Goal: Navigation & Orientation: Find specific page/section

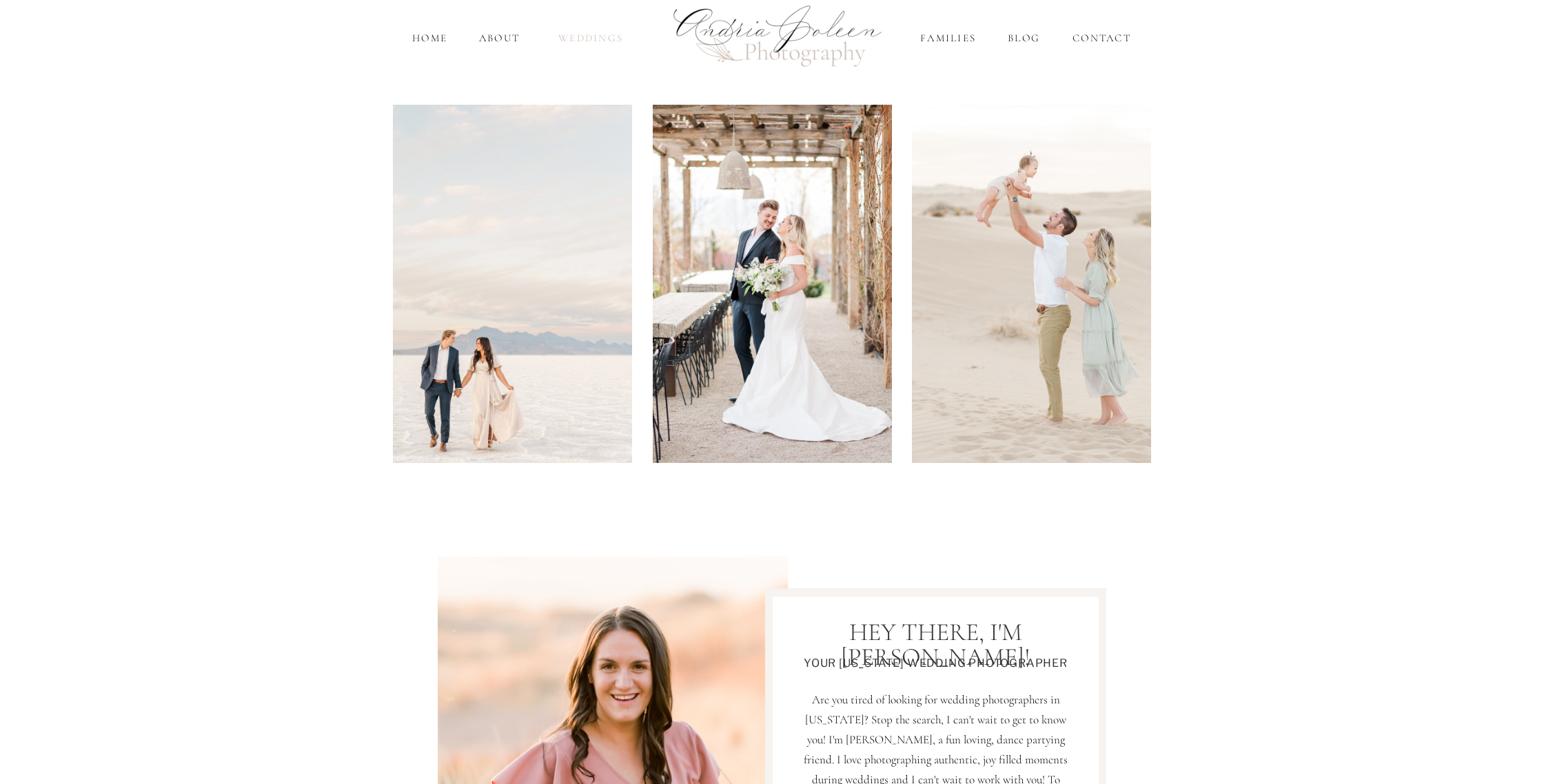
click at [591, 37] on nav "Weddings" at bounding box center [591, 38] width 82 height 16
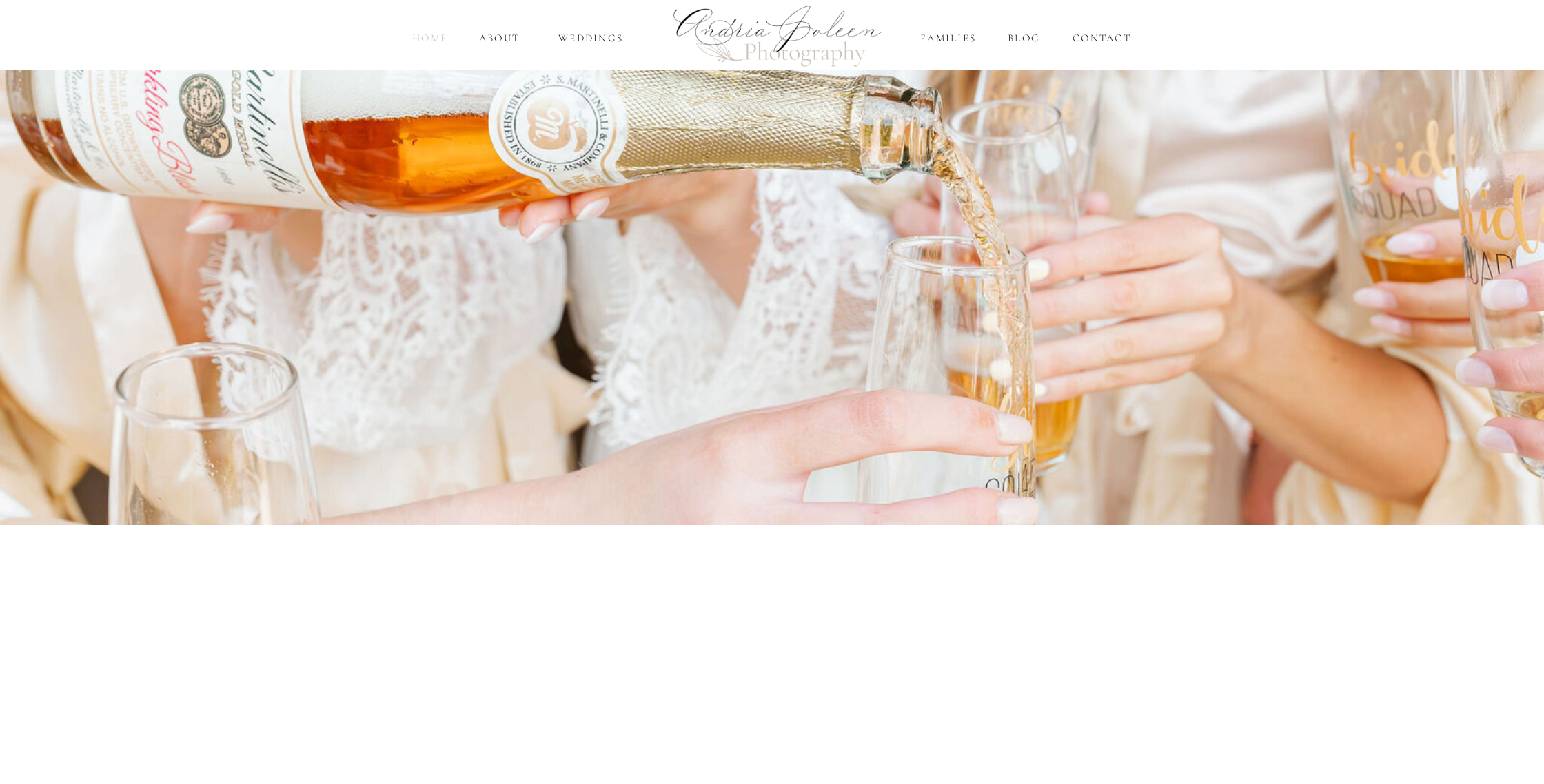
click at [438, 42] on nav "home" at bounding box center [429, 38] width 39 height 16
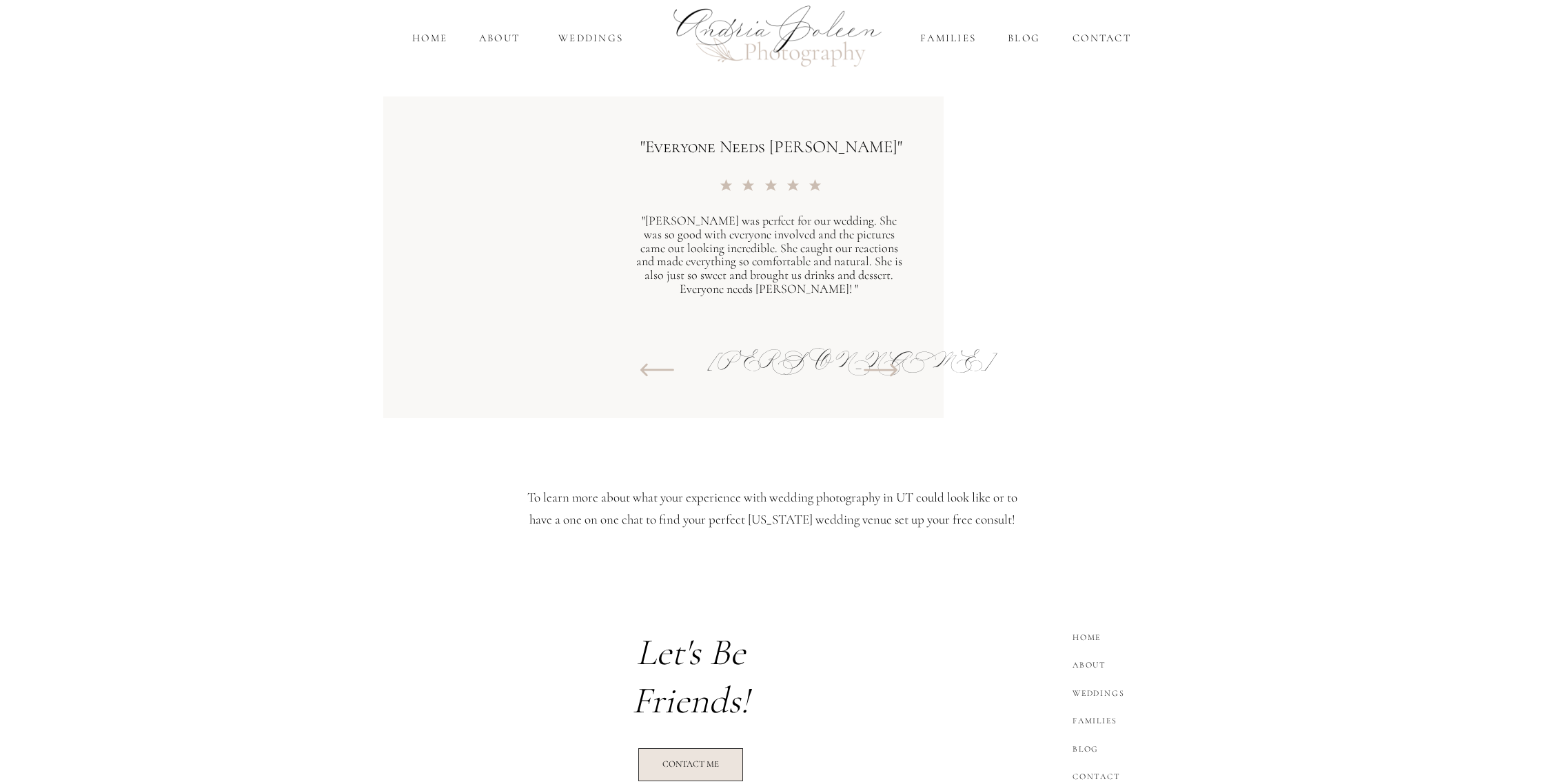
scroll to position [1612, 0]
